Goal: Answer question/provide support

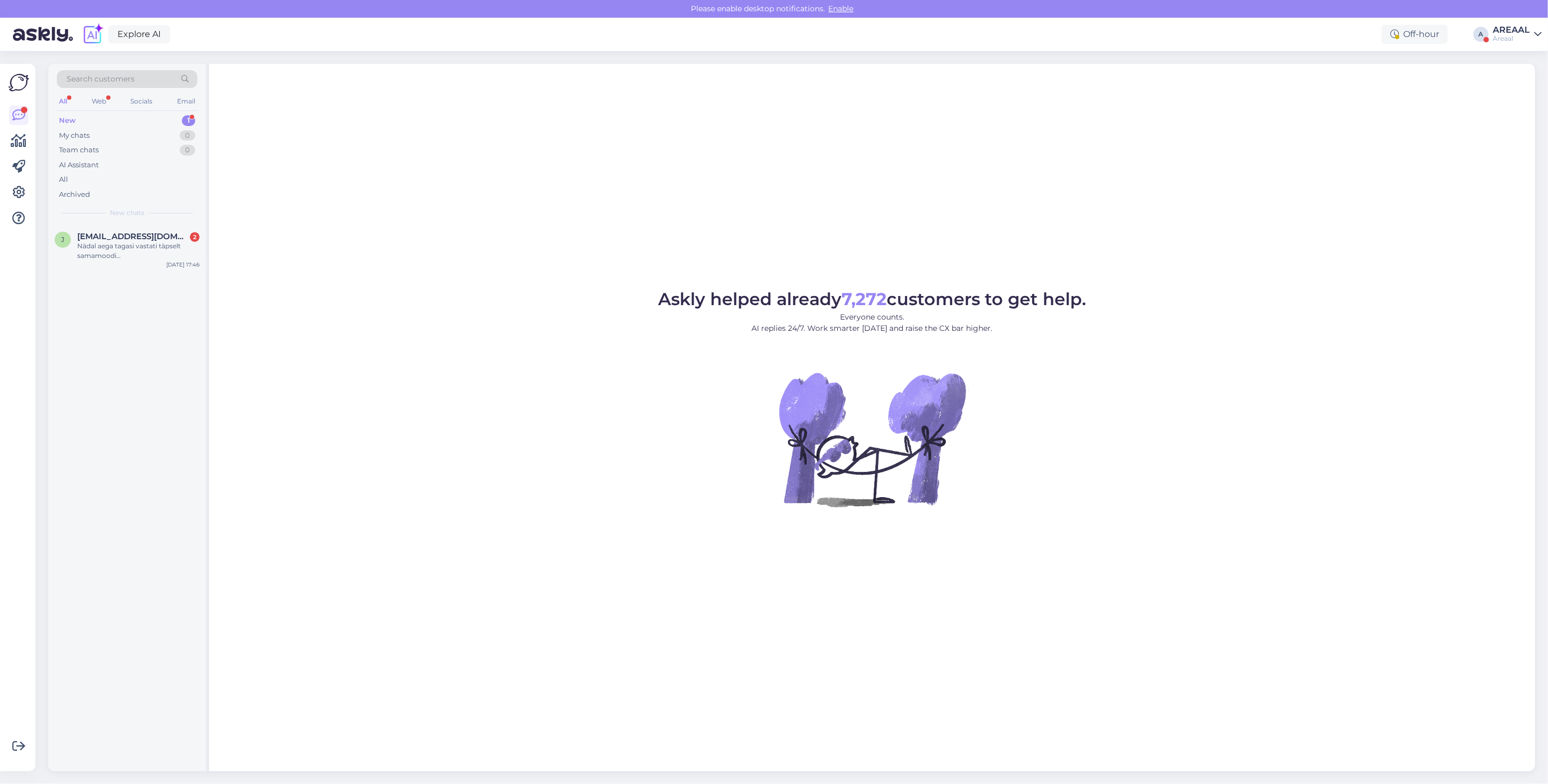
click at [325, 203] on div "Askly helped already 7,272 customers to get help. Everyone counts. AI replies 2…" at bounding box center [871, 417] width 1326 height 707
click at [115, 247] on div "Nädal aega tagasi vastati täpselt samamoodi…" at bounding box center [138, 251] width 123 height 19
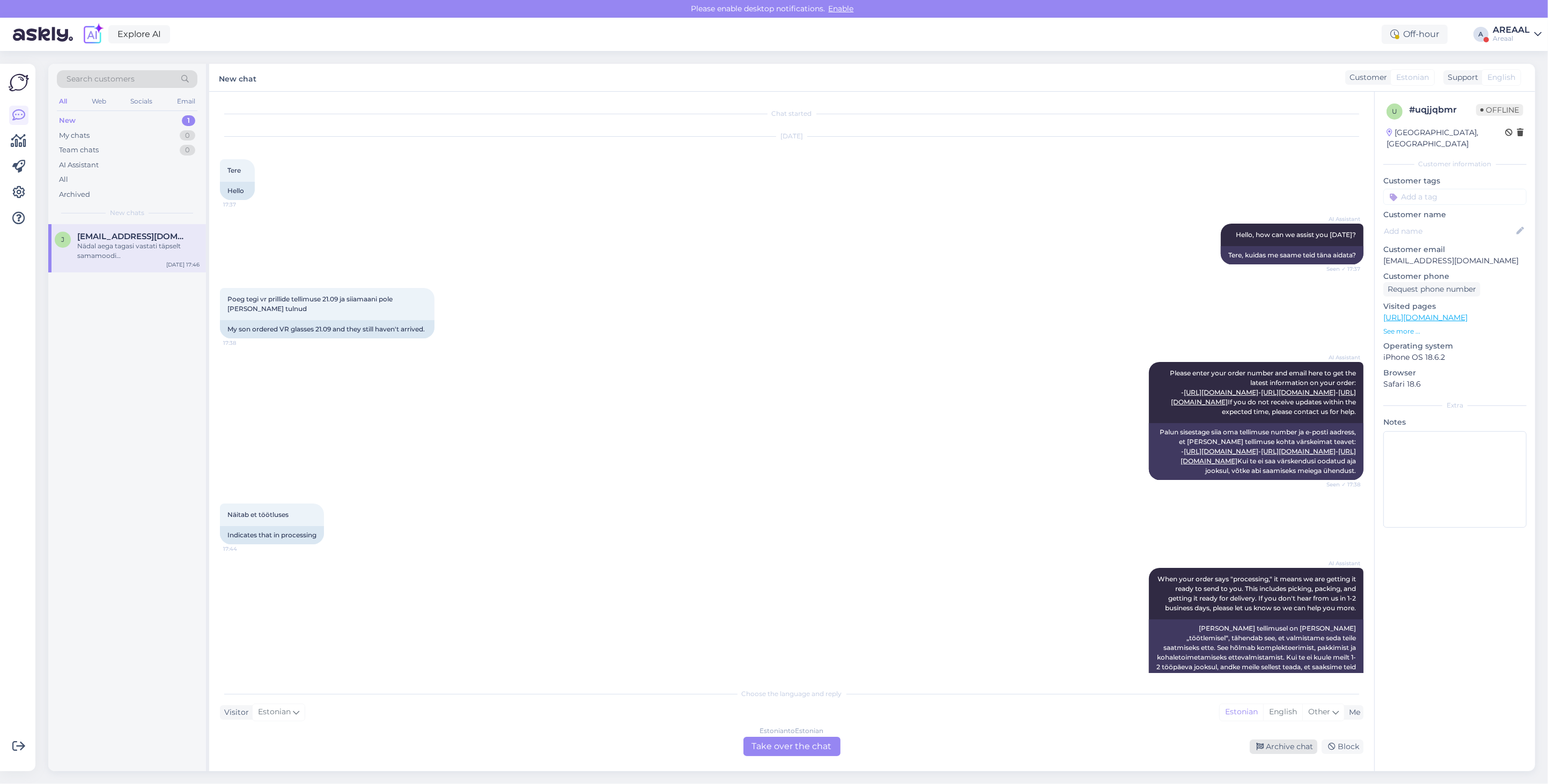
click at [1281, 743] on div "Archive chat" at bounding box center [1283, 746] width 67 height 14
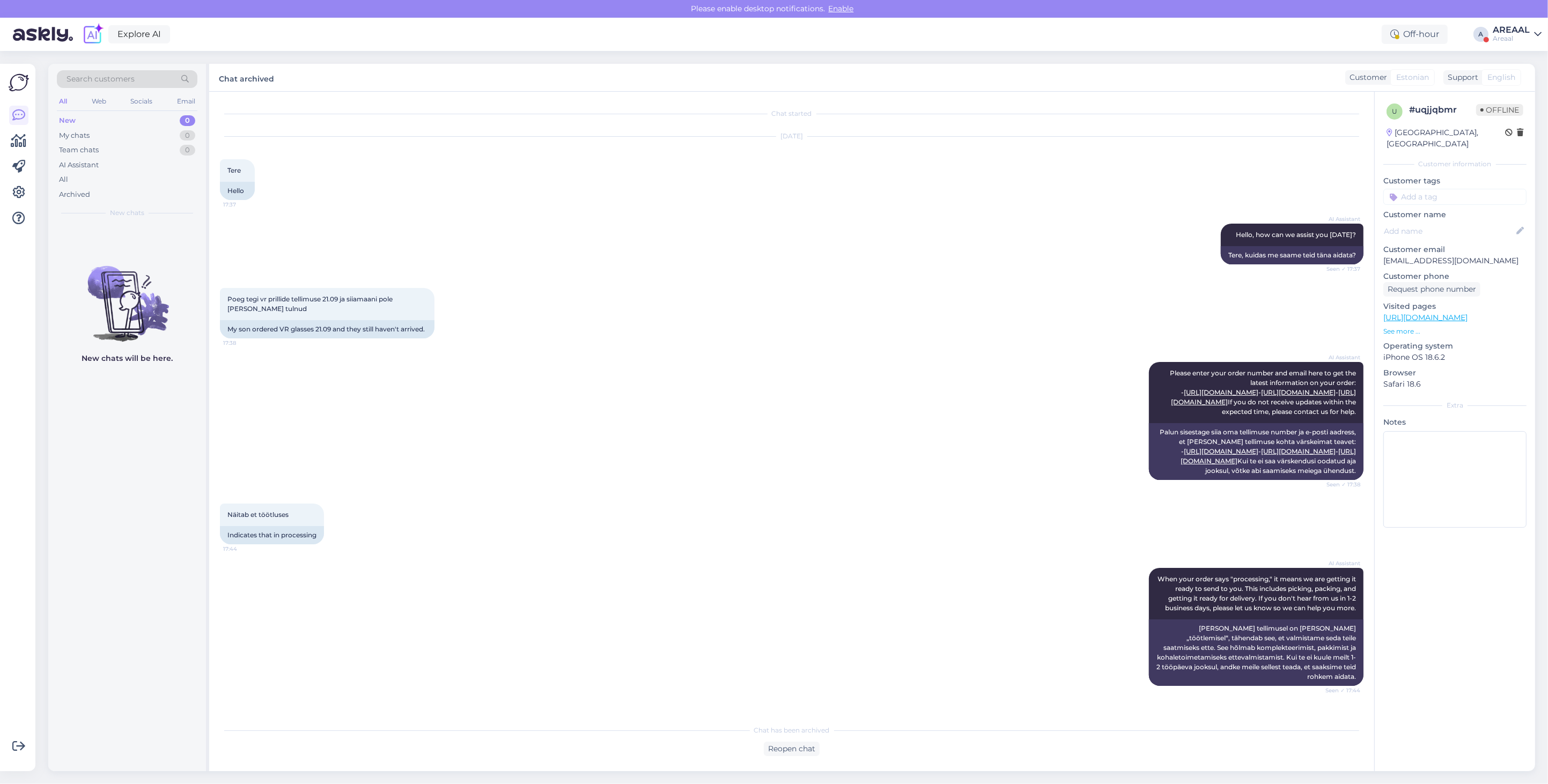
click at [1532, 38] on link "AREAAL Areaal" at bounding box center [1517, 34] width 49 height 17
click at [1514, 85] on button "Open" at bounding box center [1518, 82] width 30 height 16
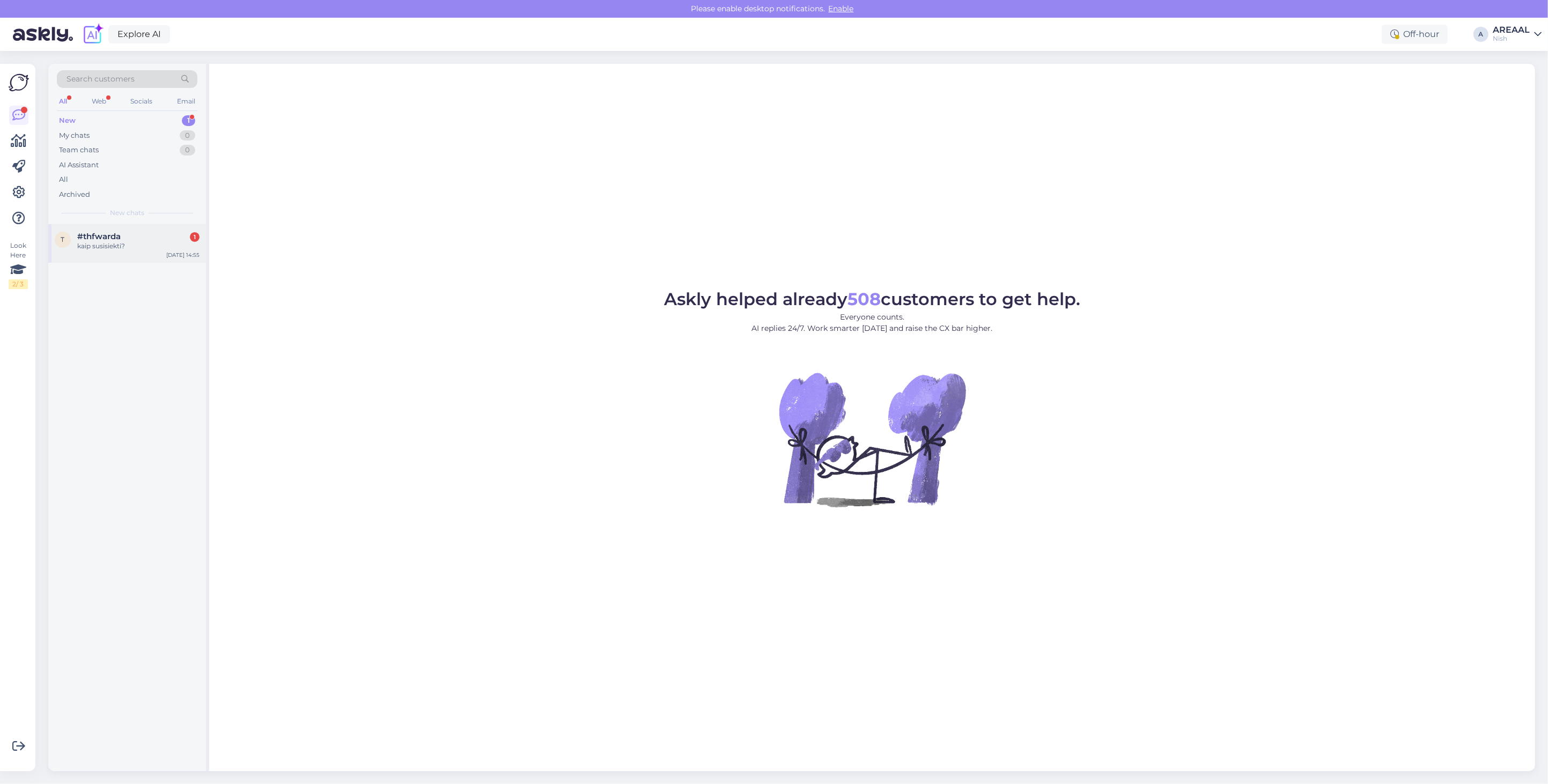
click at [135, 234] on div "#thfwarda 1" at bounding box center [138, 237] width 123 height 10
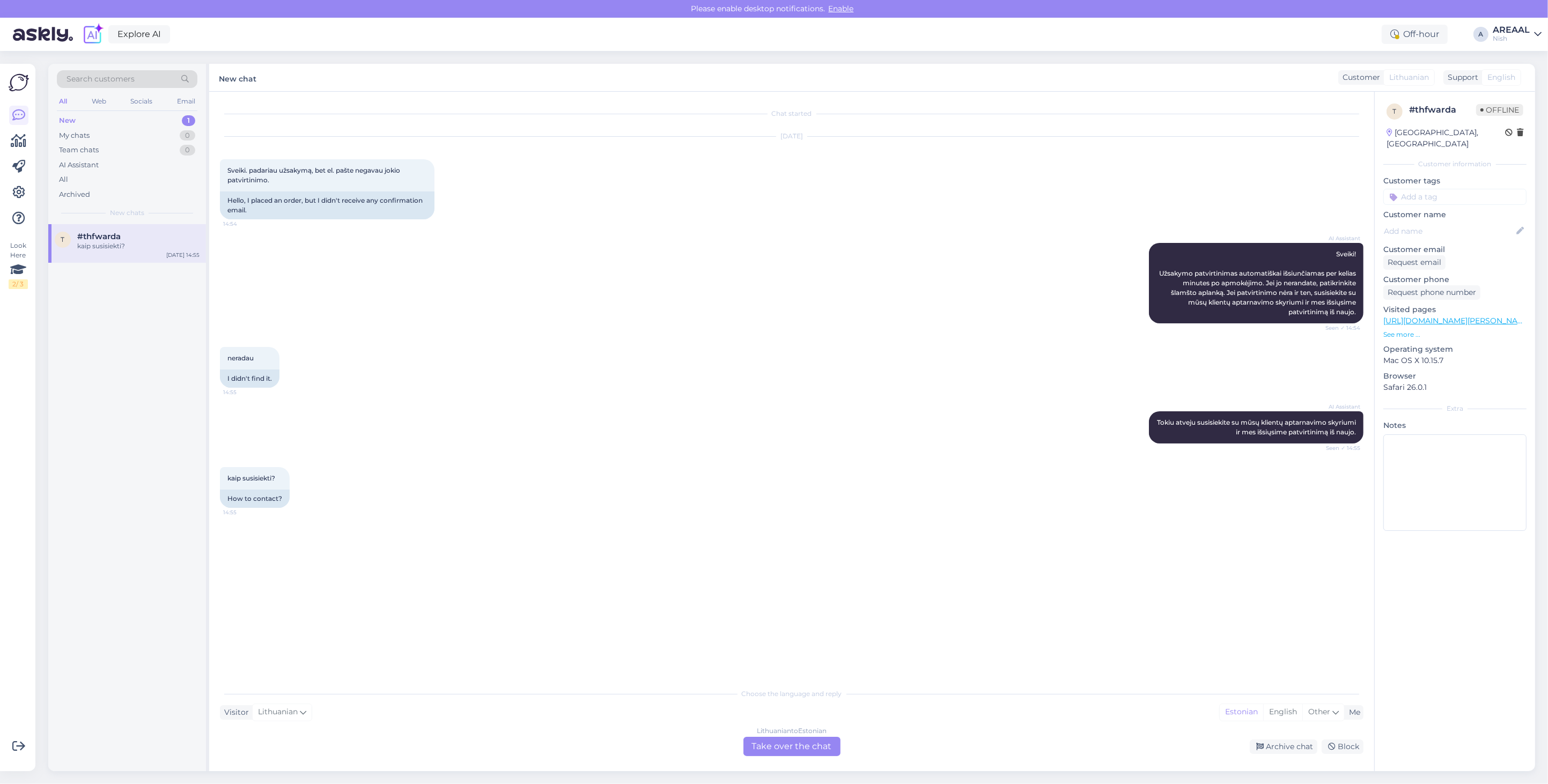
click at [779, 740] on div "Lithuanian to Estonian Take over the chat" at bounding box center [791, 746] width 97 height 19
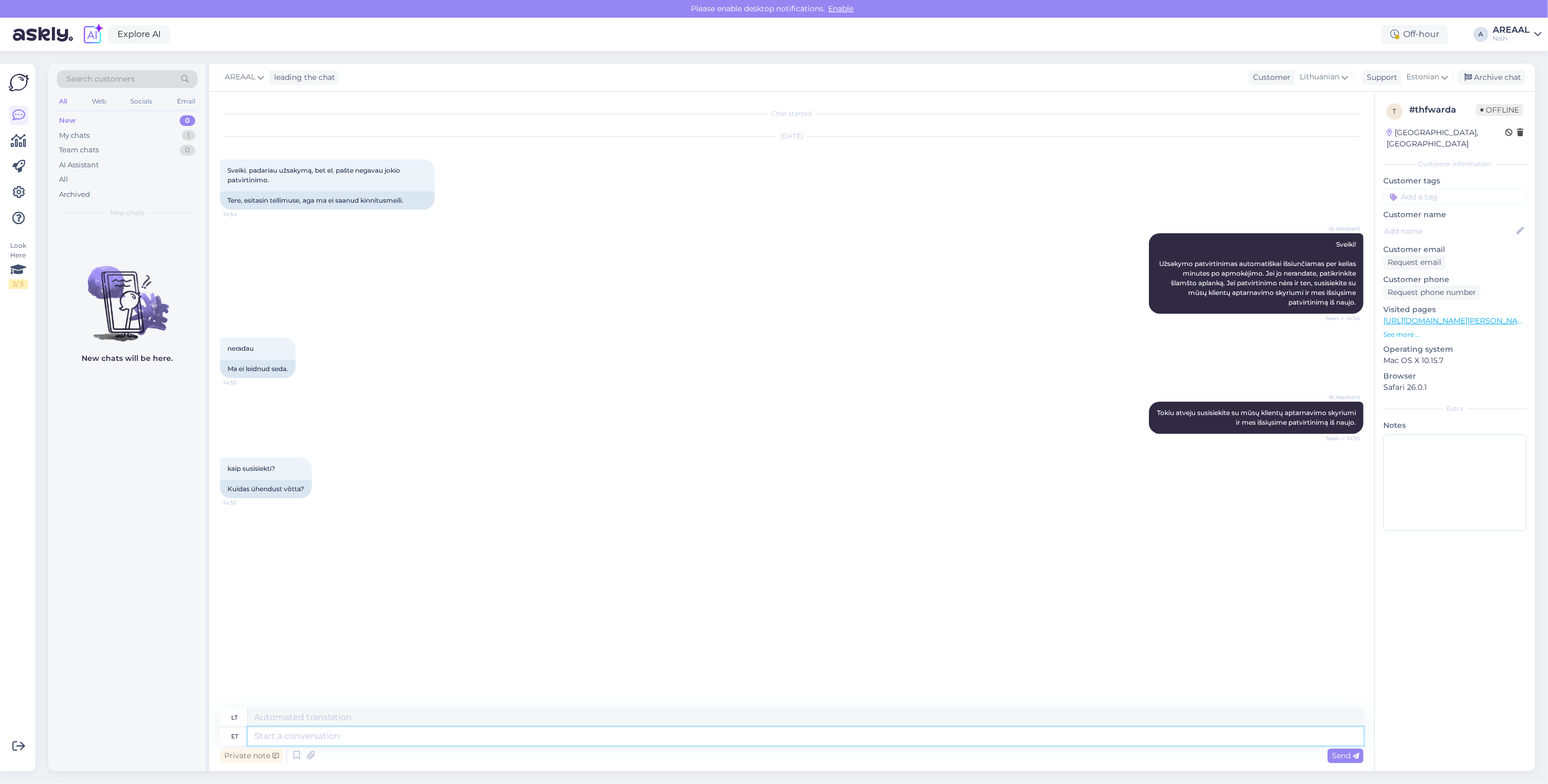
drag, startPoint x: 780, startPoint y: 732, endPoint x: 775, endPoint y: 733, distance: 5.1
click at [779, 732] on textarea at bounding box center [806, 736] width 1115 height 18
type textarea "Our e"
type textarea "Mūsų"
type textarea "Our e-mail aad"
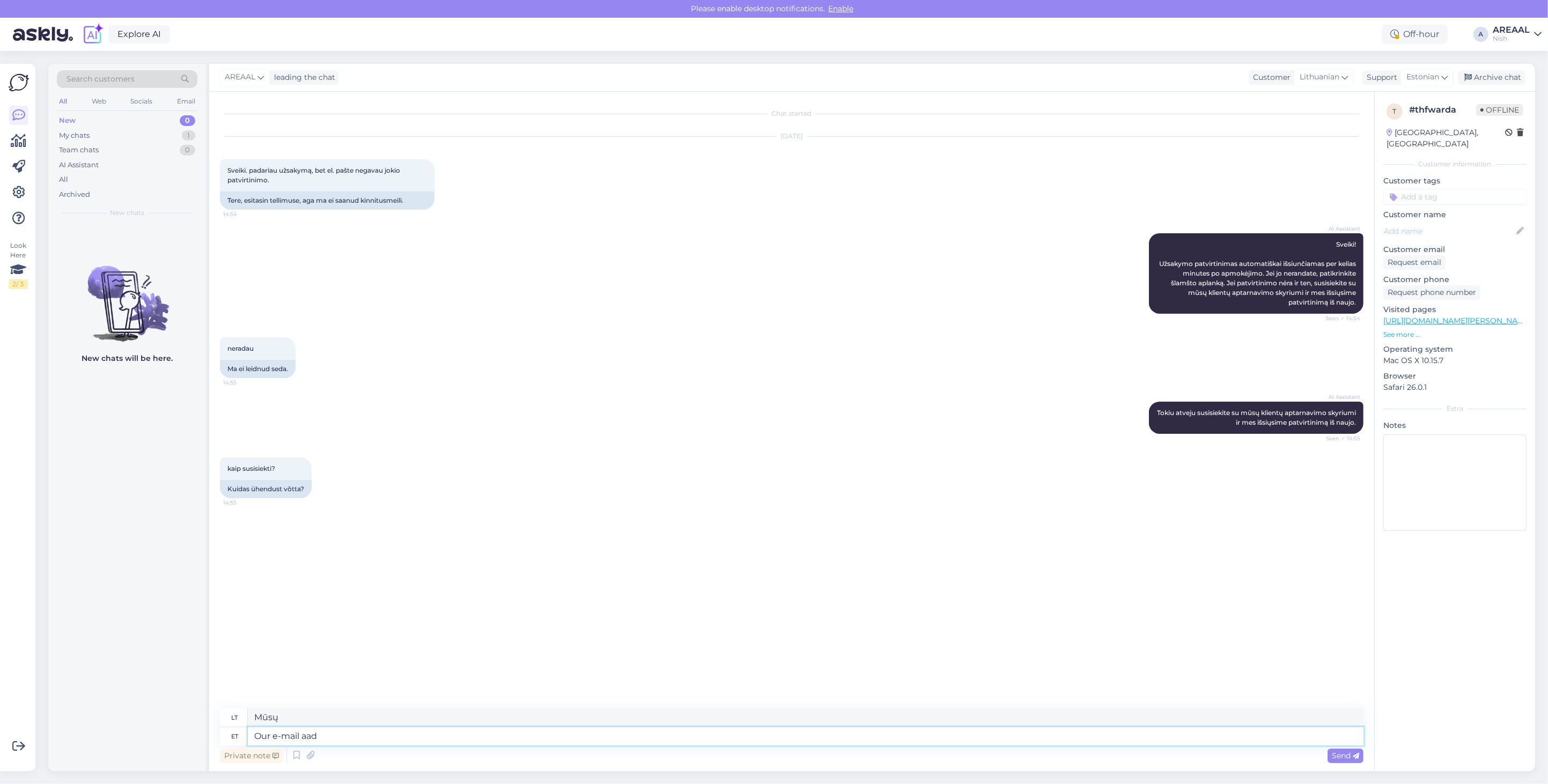
type textarea "Mūsų el. paštas"
type textarea "Our e-mail address in"
type textarea "Mūsų el. pašto adresas"
type textarea "Our e-mail address inf"
type textarea "Mūsų el. pašto adreso informacija"
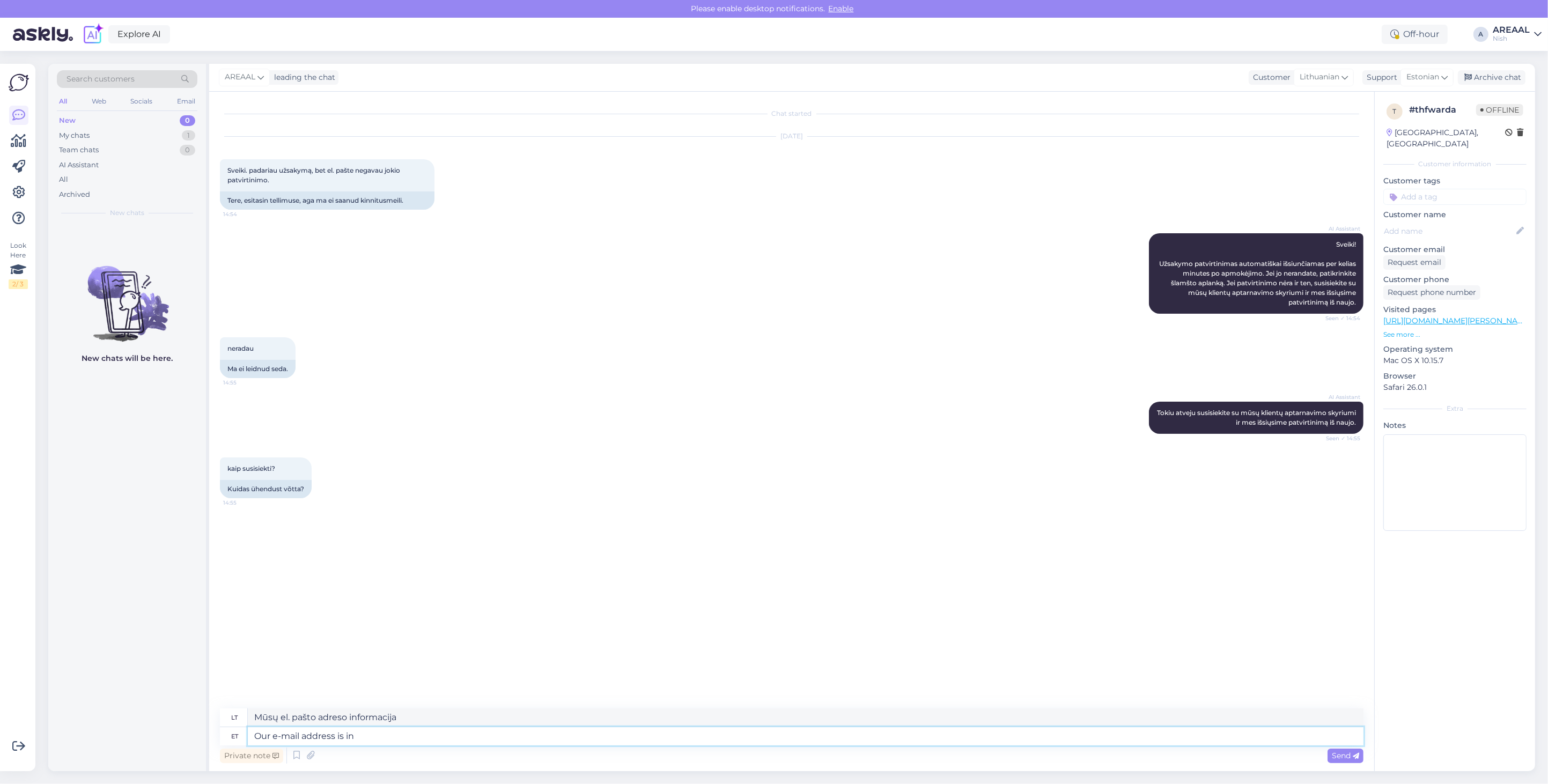
type textarea "Our e-mail address is inf"
type textarea "Mūsų el. pašto adresas yra"
type textarea "Our e-mail address is info@oroklimatas.lt"
type textarea "Mūsų el. pašto adresas yra info@oroklimatas.lt"
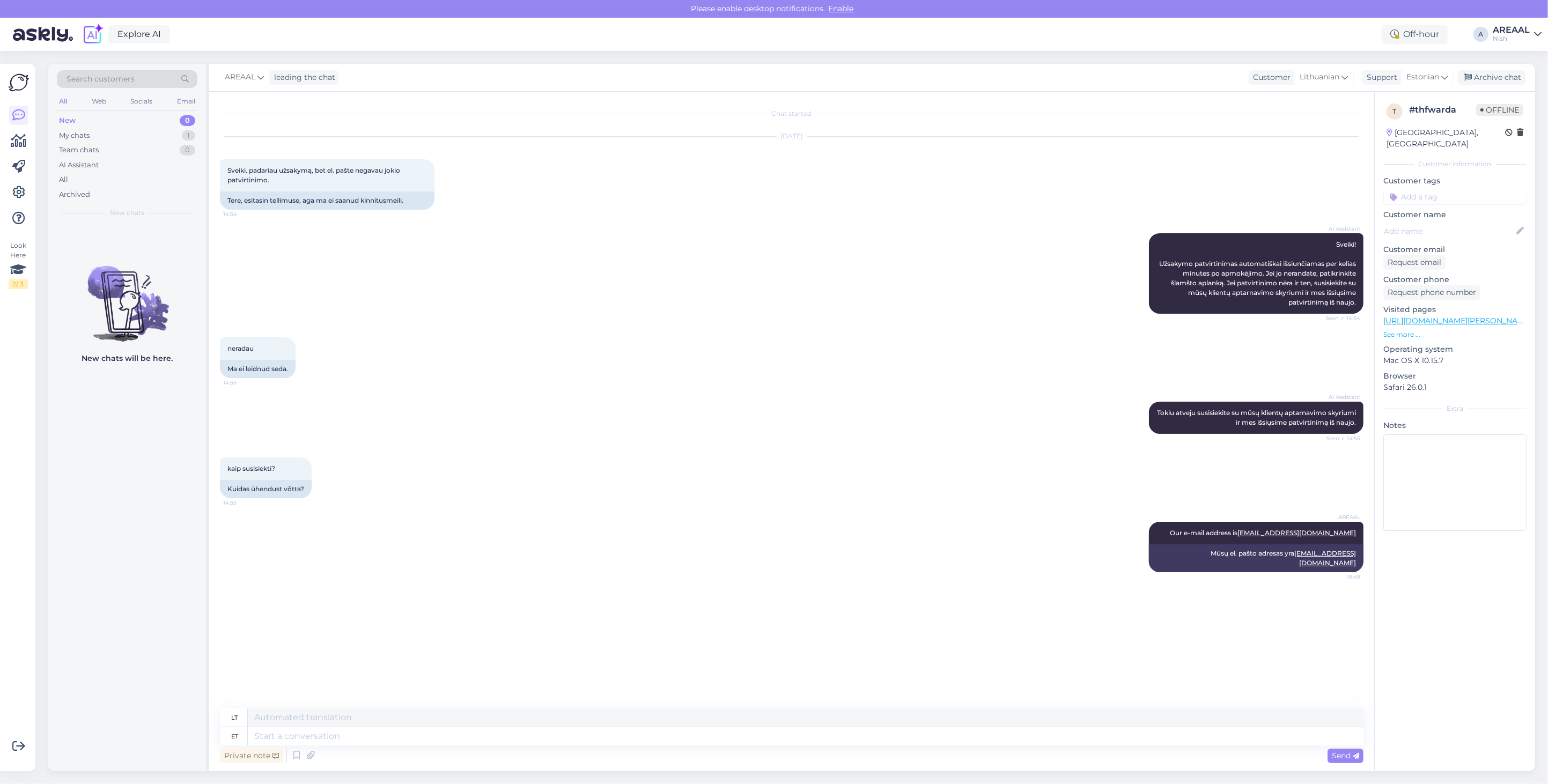
click at [1525, 31] on div "AREAAL" at bounding box center [1511, 30] width 37 height 8
drag, startPoint x: 1290, startPoint y: 149, endPoint x: 1304, endPoint y: 147, distance: 14.1
click at [1293, 147] on div "Oct 11 2025 Sveiki. padariau užsakymą, bet el. pašte negavau jokio patvirtinimo…" at bounding box center [791, 173] width 1143 height 96
click at [1505, 76] on div "Archive chat" at bounding box center [1491, 77] width 67 height 14
click at [1519, 28] on div "AREAAL" at bounding box center [1511, 30] width 37 height 8
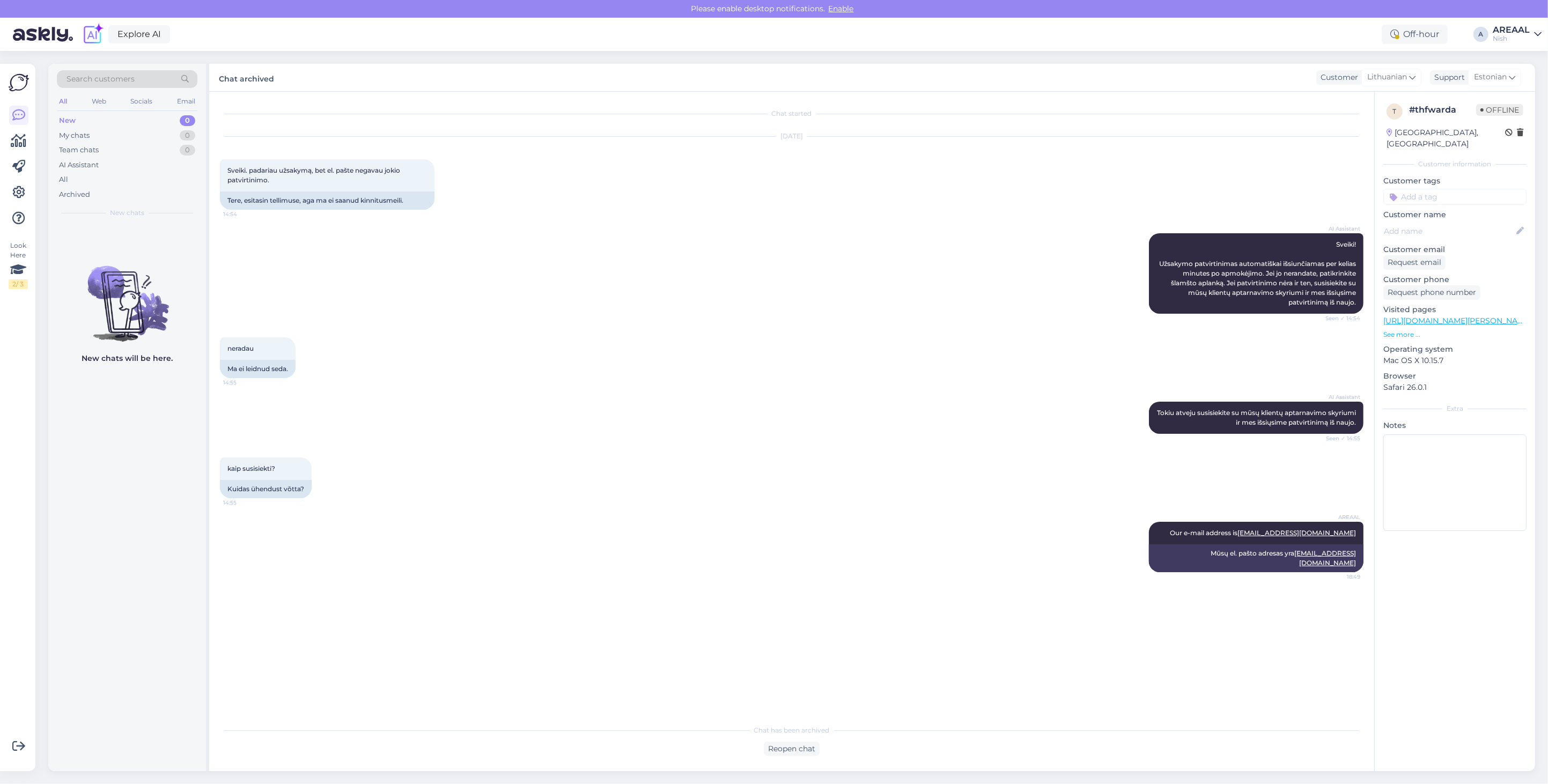
click at [0, 0] on button "Open" at bounding box center [0, 0] width 0 height 0
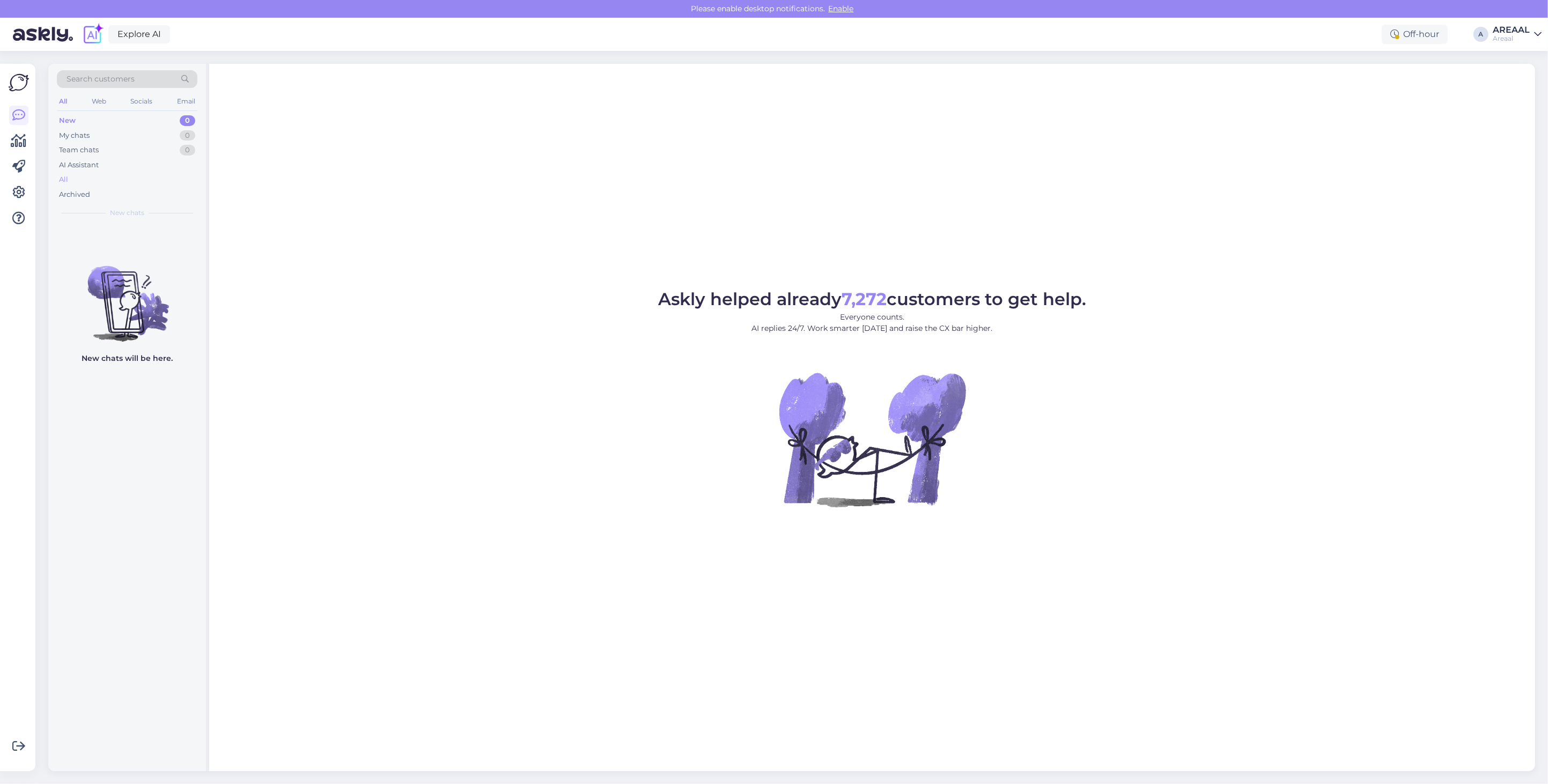
click at [170, 178] on div "All" at bounding box center [127, 179] width 140 height 15
click at [123, 175] on div "All" at bounding box center [127, 179] width 140 height 15
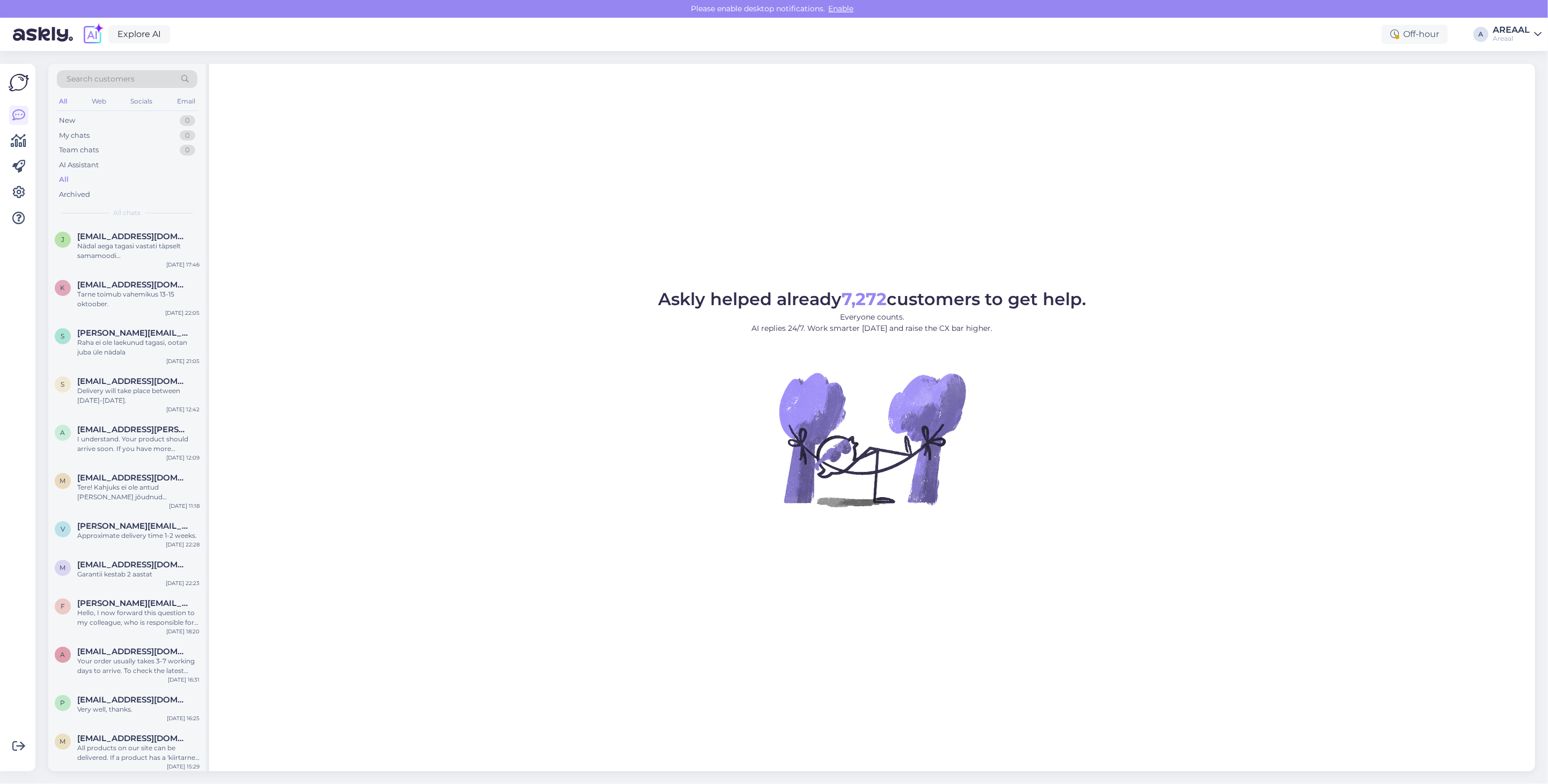
click at [410, 226] on div "Askly helped already 7,272 customers to get help. Everyone counts. AI replies 2…" at bounding box center [871, 417] width 1326 height 707
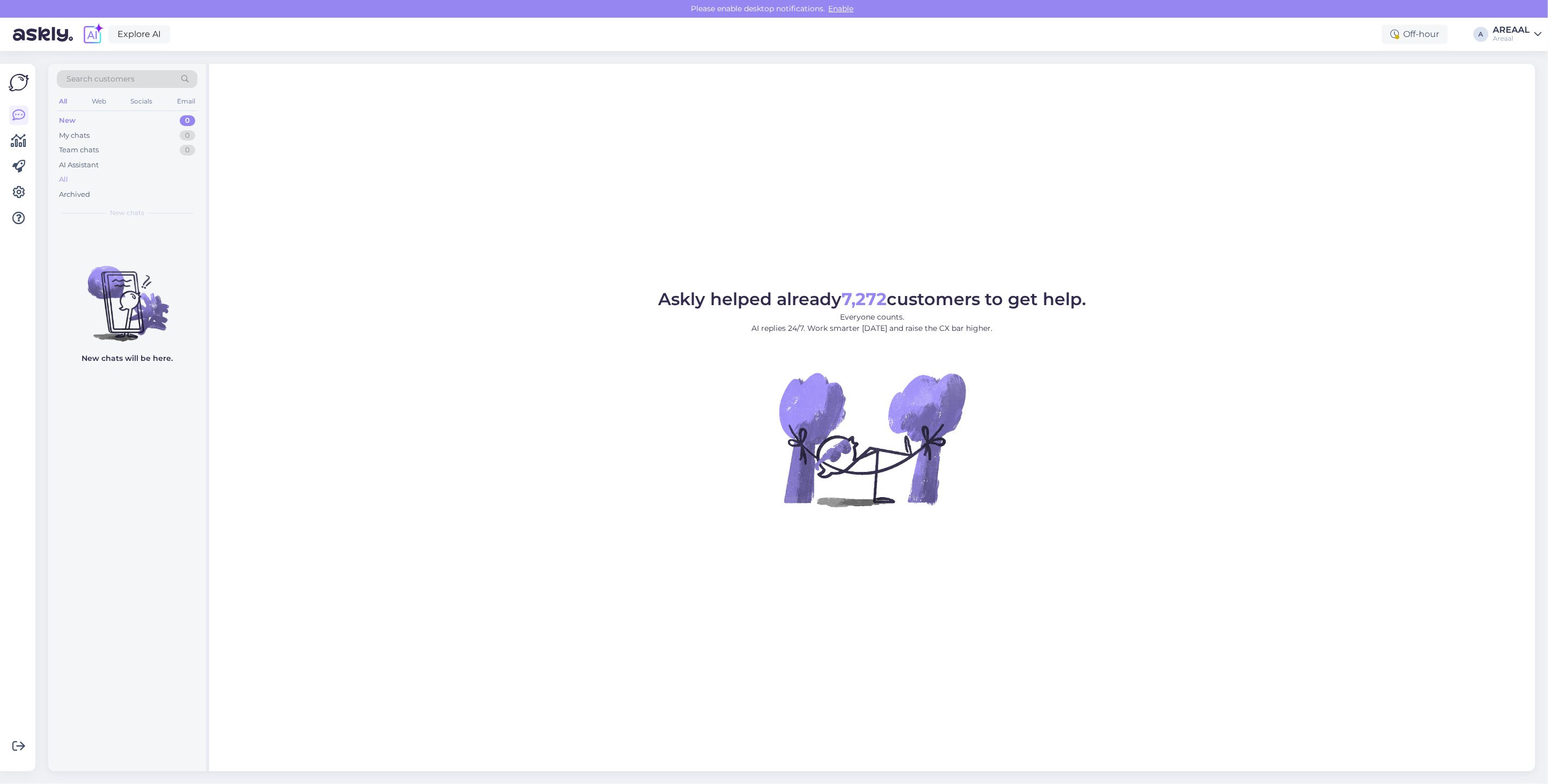
click at [86, 176] on div "All" at bounding box center [127, 179] width 140 height 15
